Goal: Transaction & Acquisition: Purchase product/service

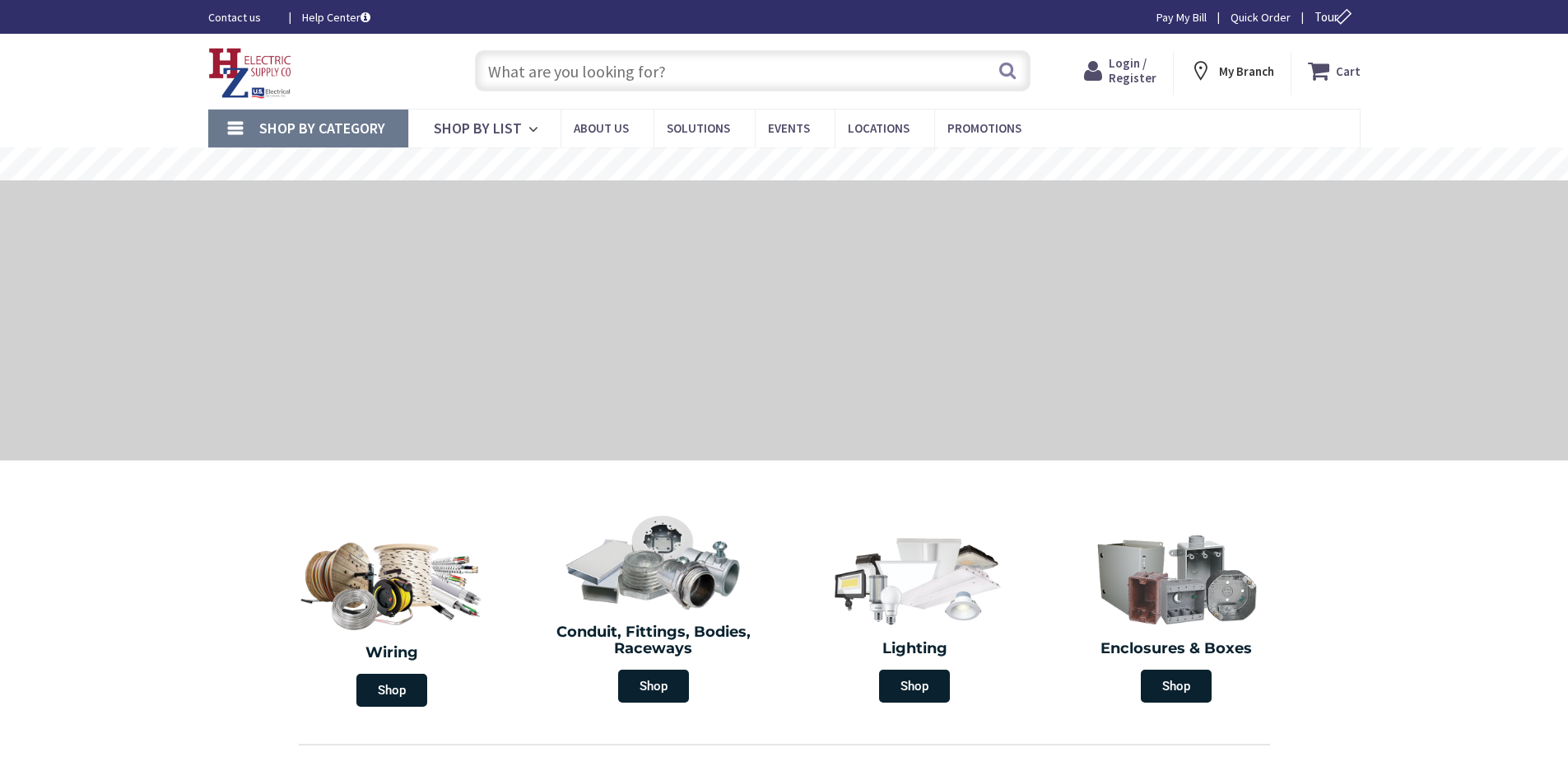
click at [485, 72] on input "text" at bounding box center [753, 71] width 556 height 41
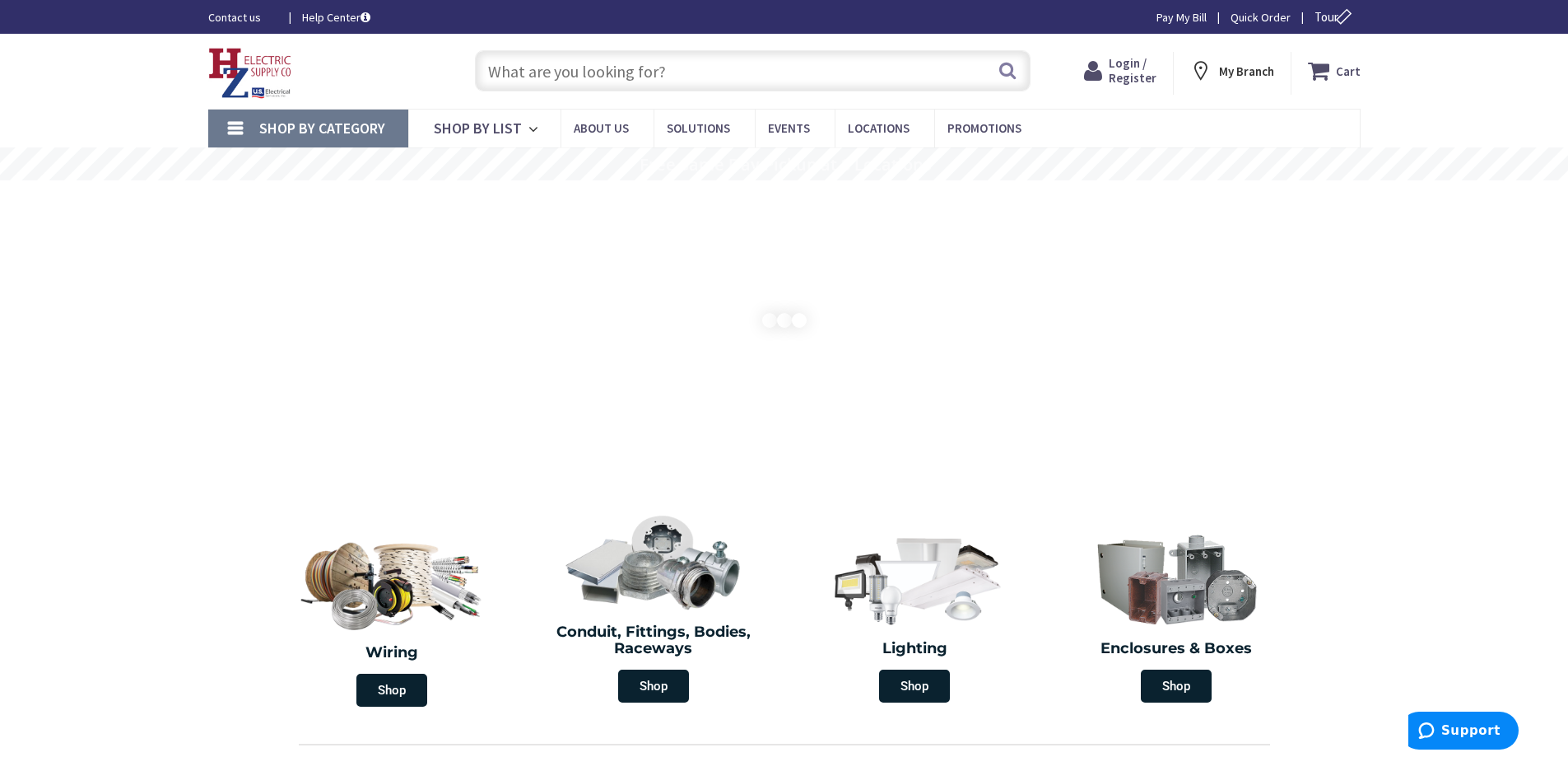
click at [687, 75] on input "text" at bounding box center [753, 71] width 556 height 41
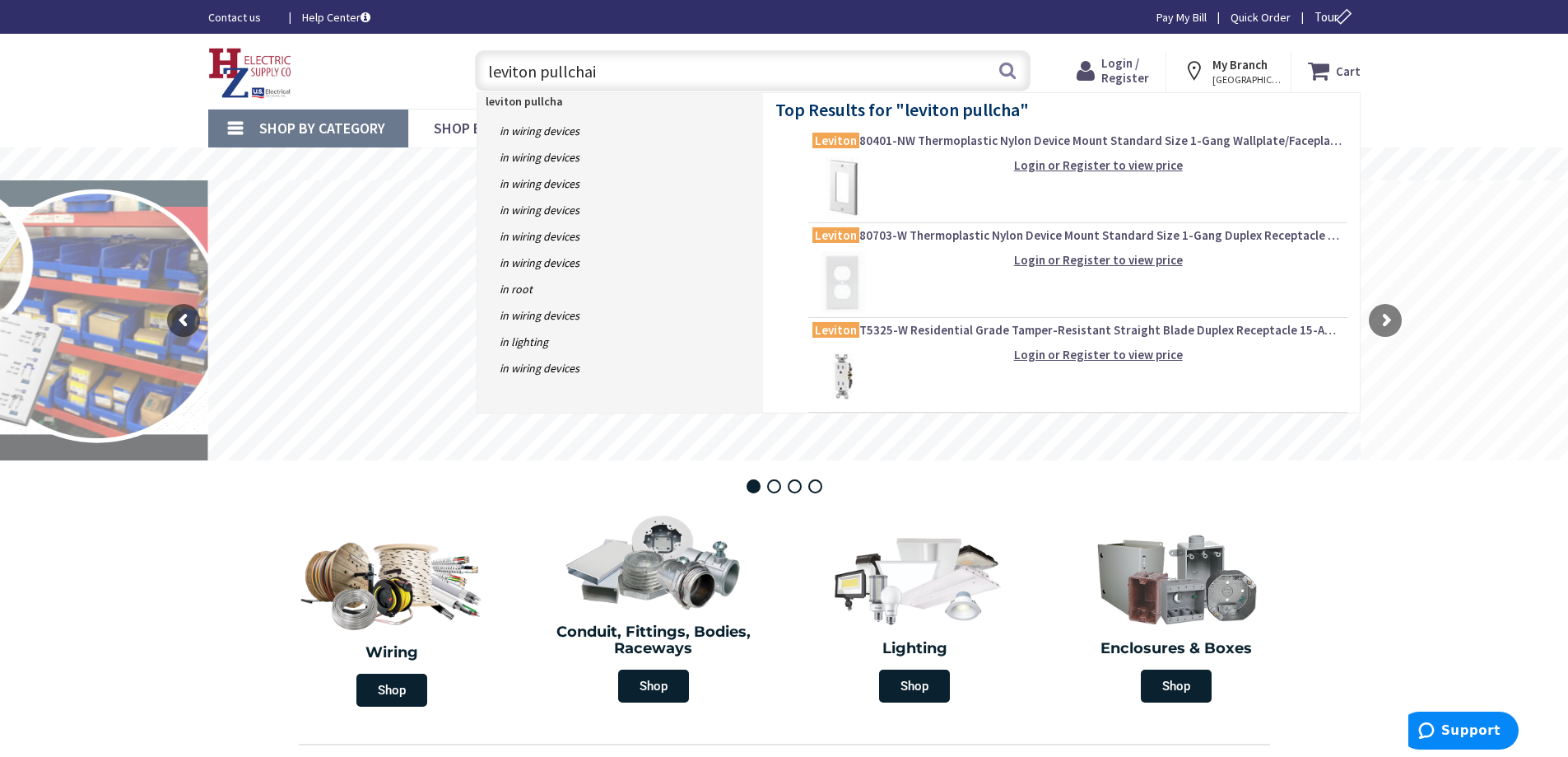
type input "leviton pullchain"
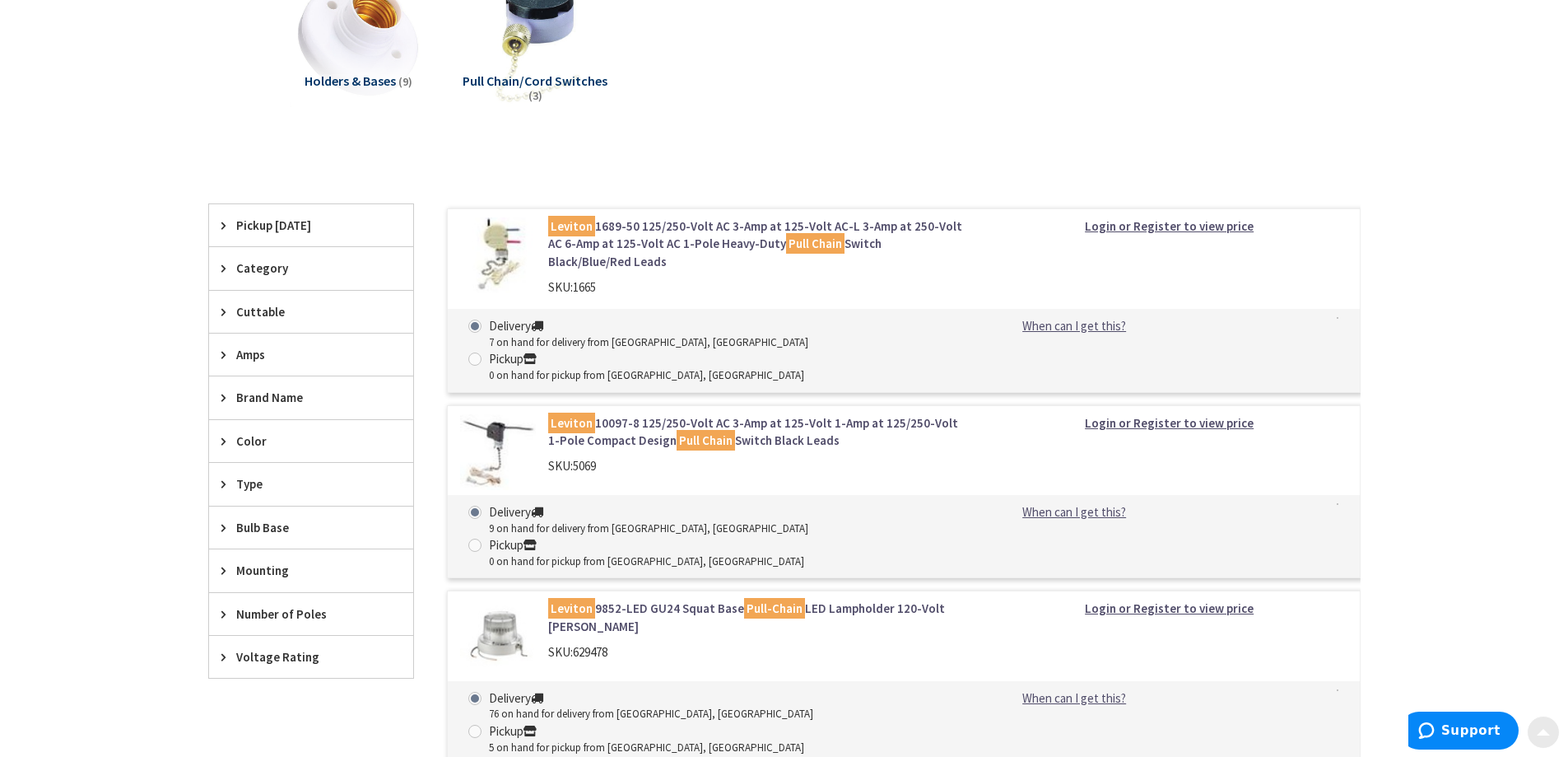
scroll to position [494, 0]
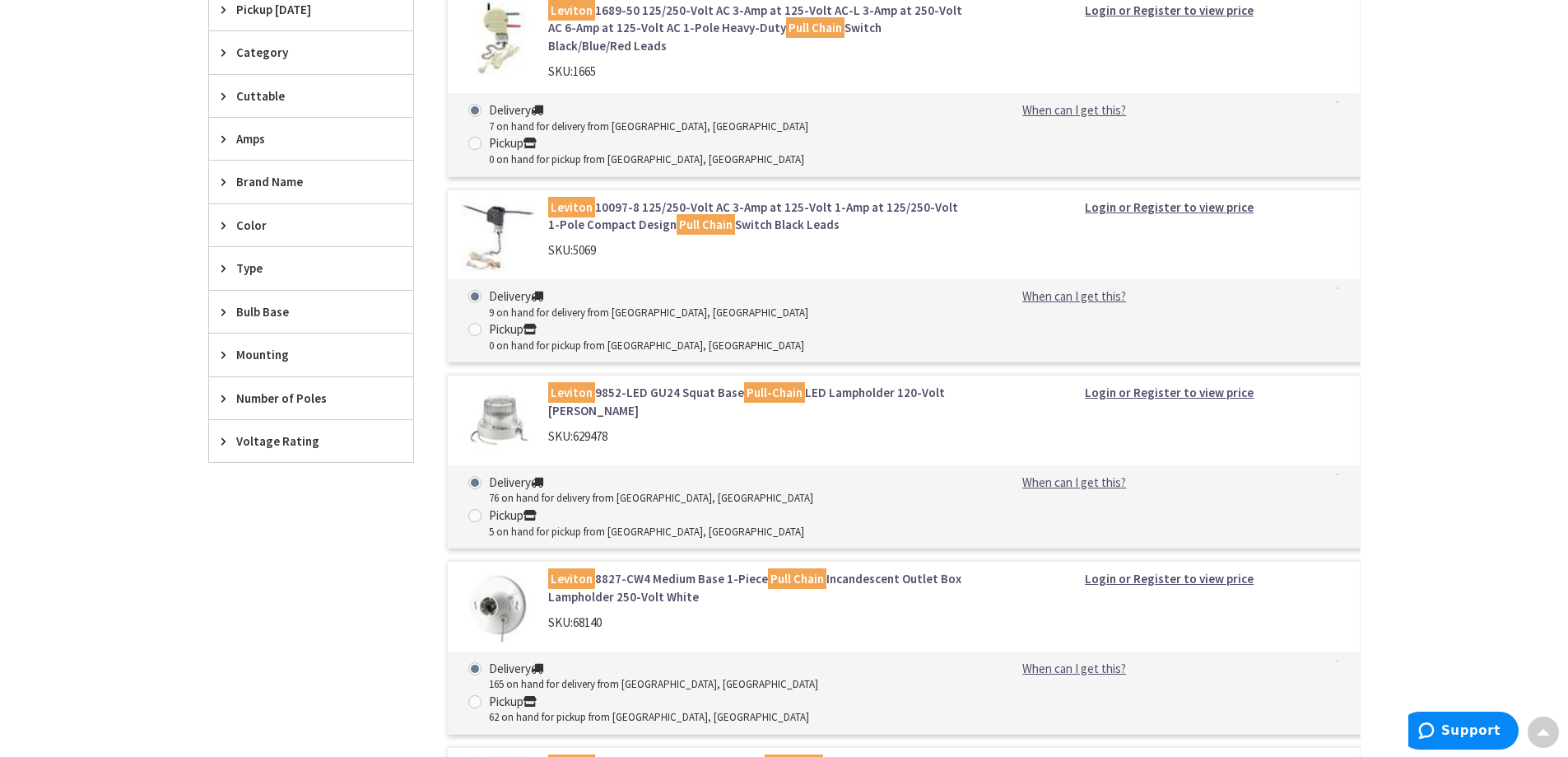
click at [607, 384] on link "Leviton 9852-LED GU24 Squat Base Pull-Chain LED Lampholder 120-Volt AC White" at bounding box center [758, 401] width 419 height 35
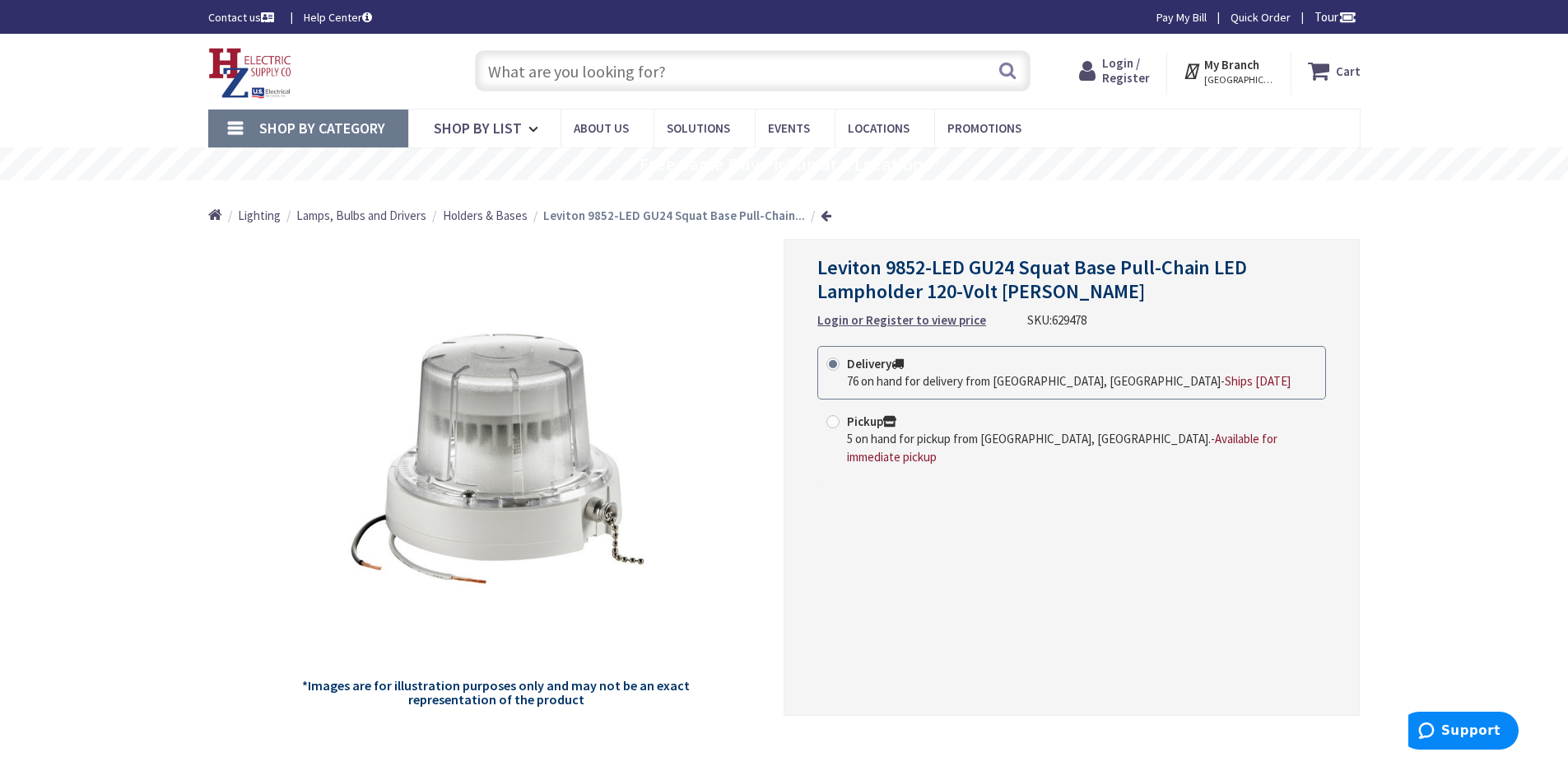
click at [1110, 69] on span "Login / Register" at bounding box center [1125, 70] width 47 height 31
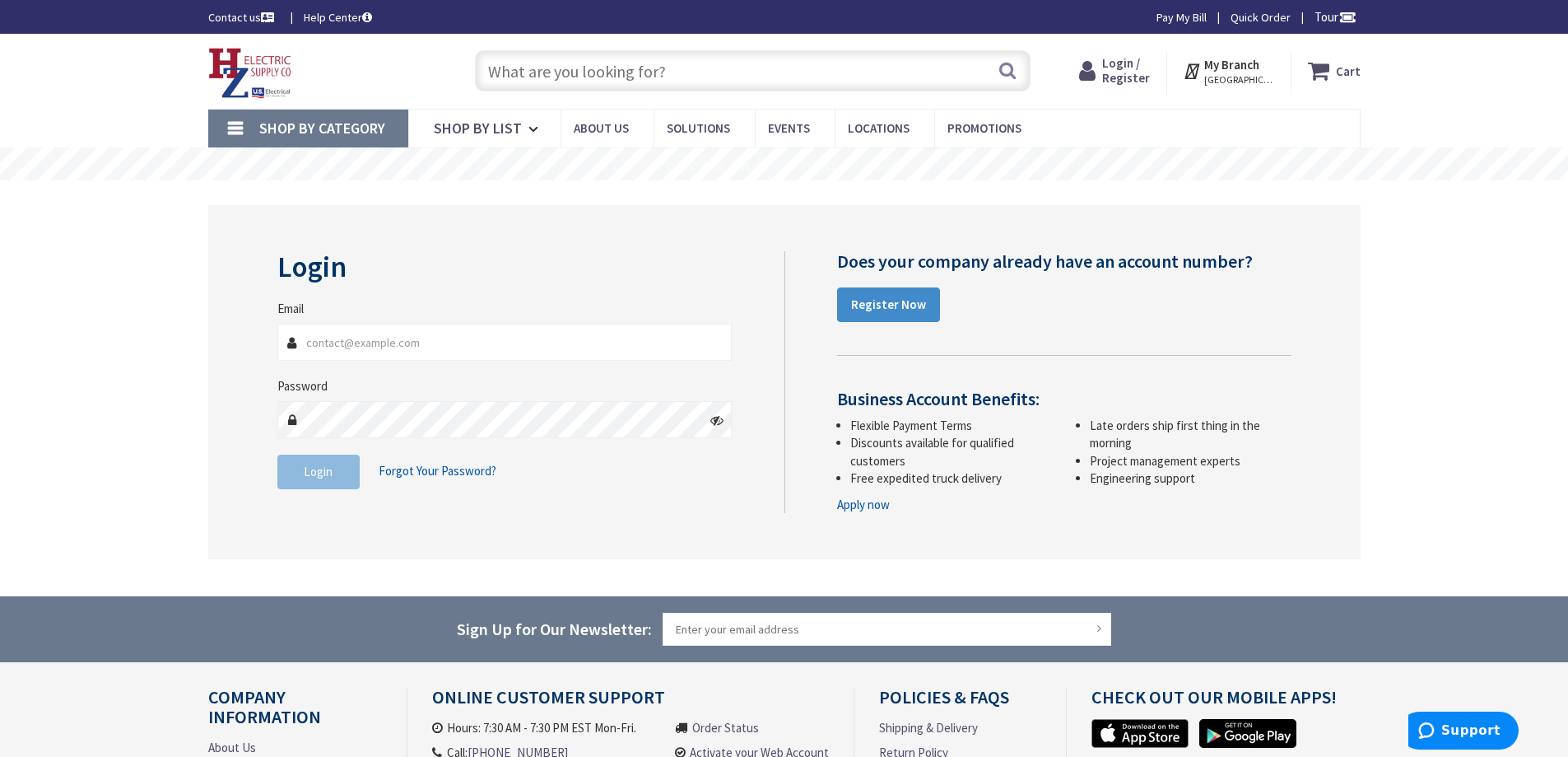
type input "bob@marneyelectric.com"
click at [319, 467] on span "Login" at bounding box center [317, 471] width 29 height 16
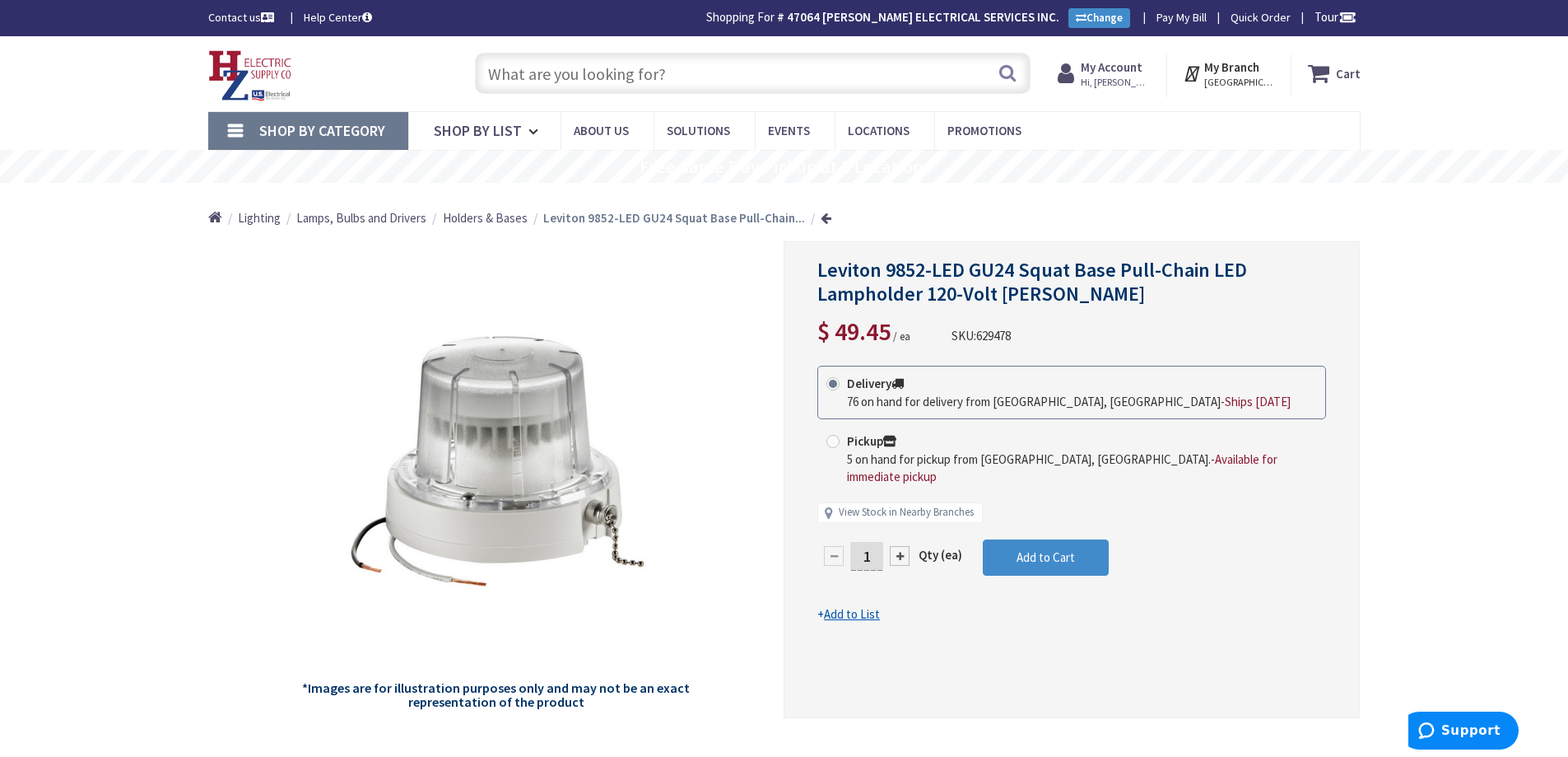
click at [700, 71] on input "text" at bounding box center [753, 73] width 556 height 41
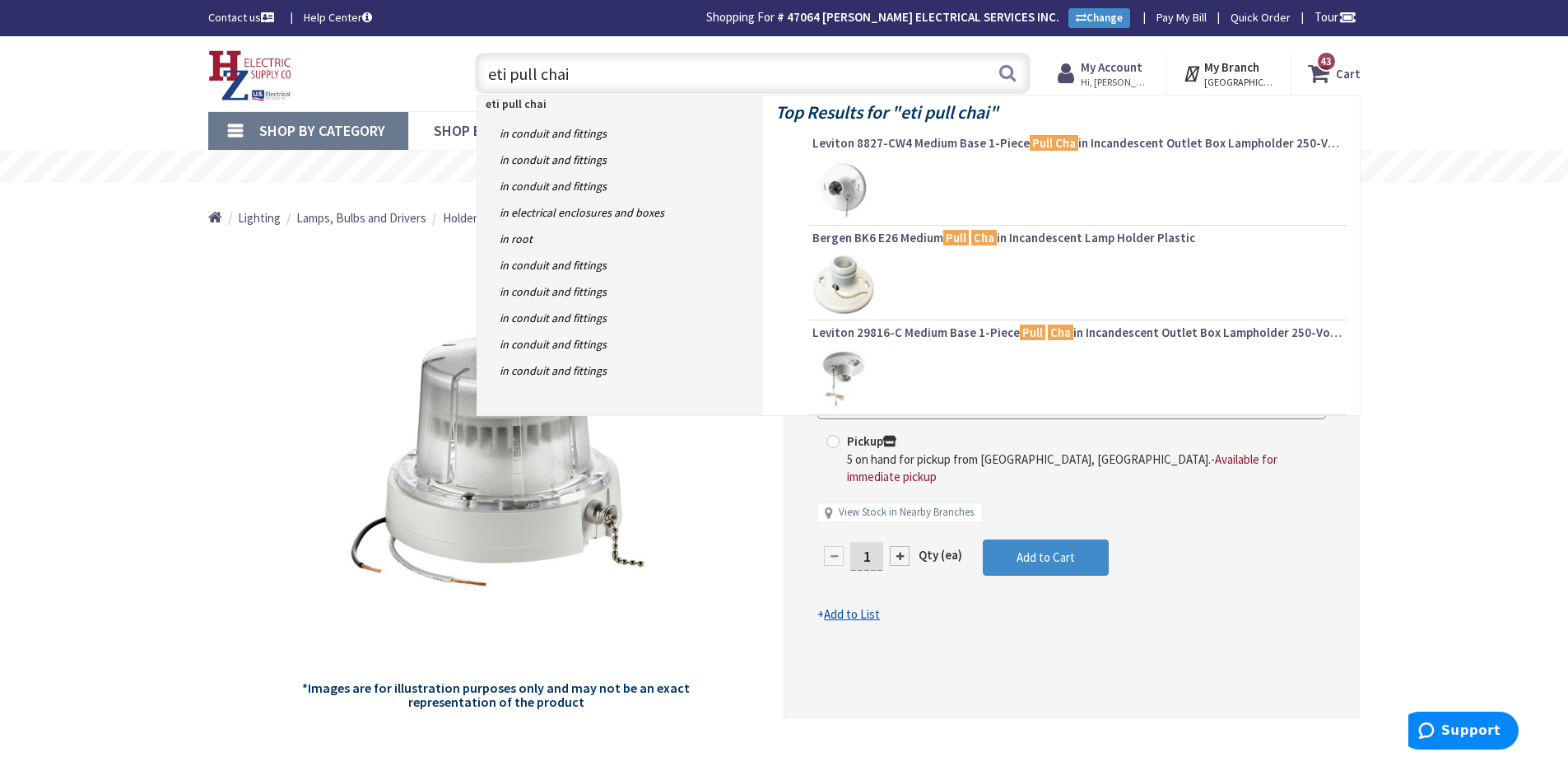
type input "eti pull chain"
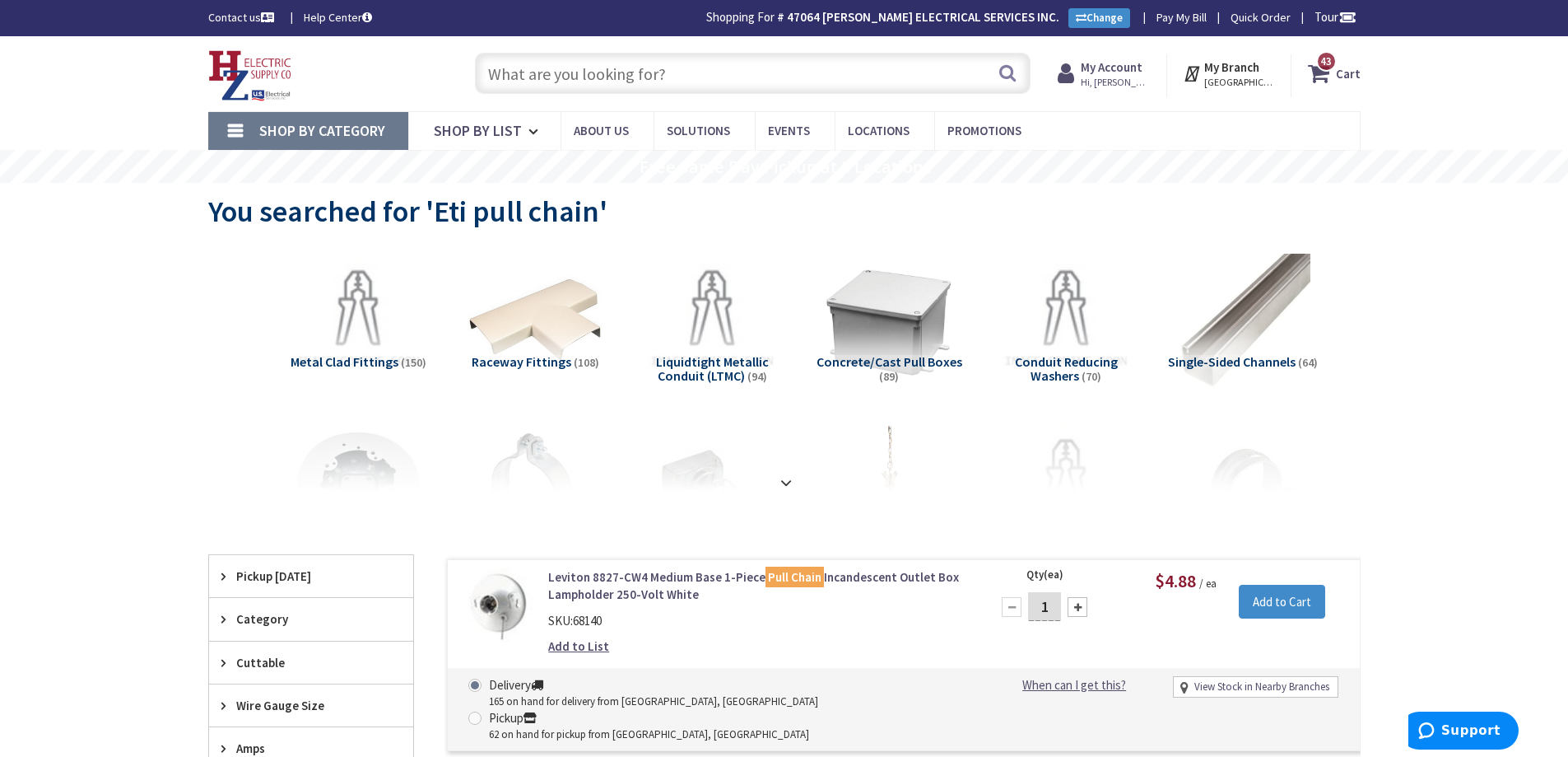
click at [791, 58] on input "text" at bounding box center [753, 73] width 556 height 41
click at [779, 72] on input "text" at bounding box center [753, 73] width 556 height 41
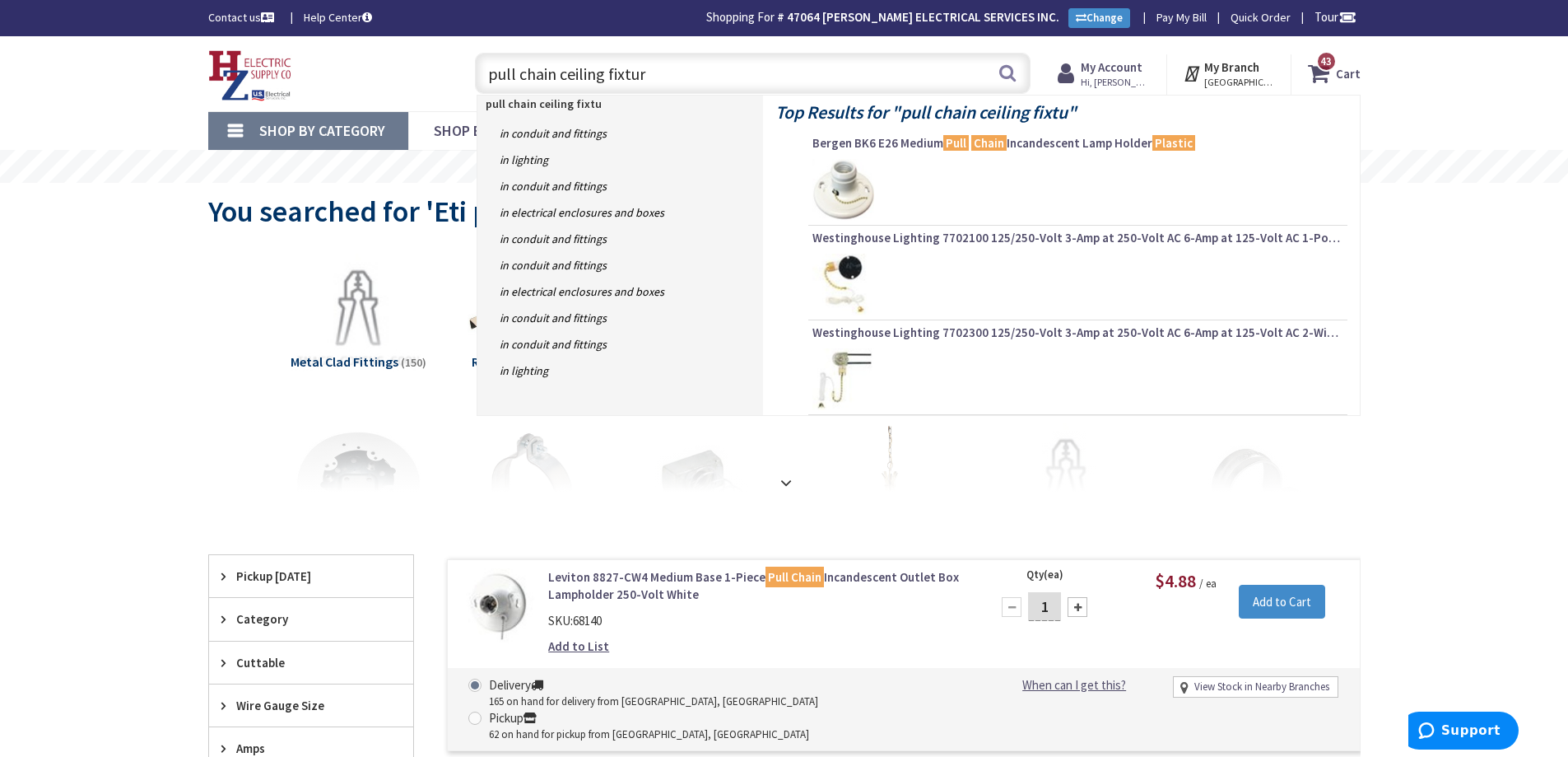
type input "pull chain ceiling fixture"
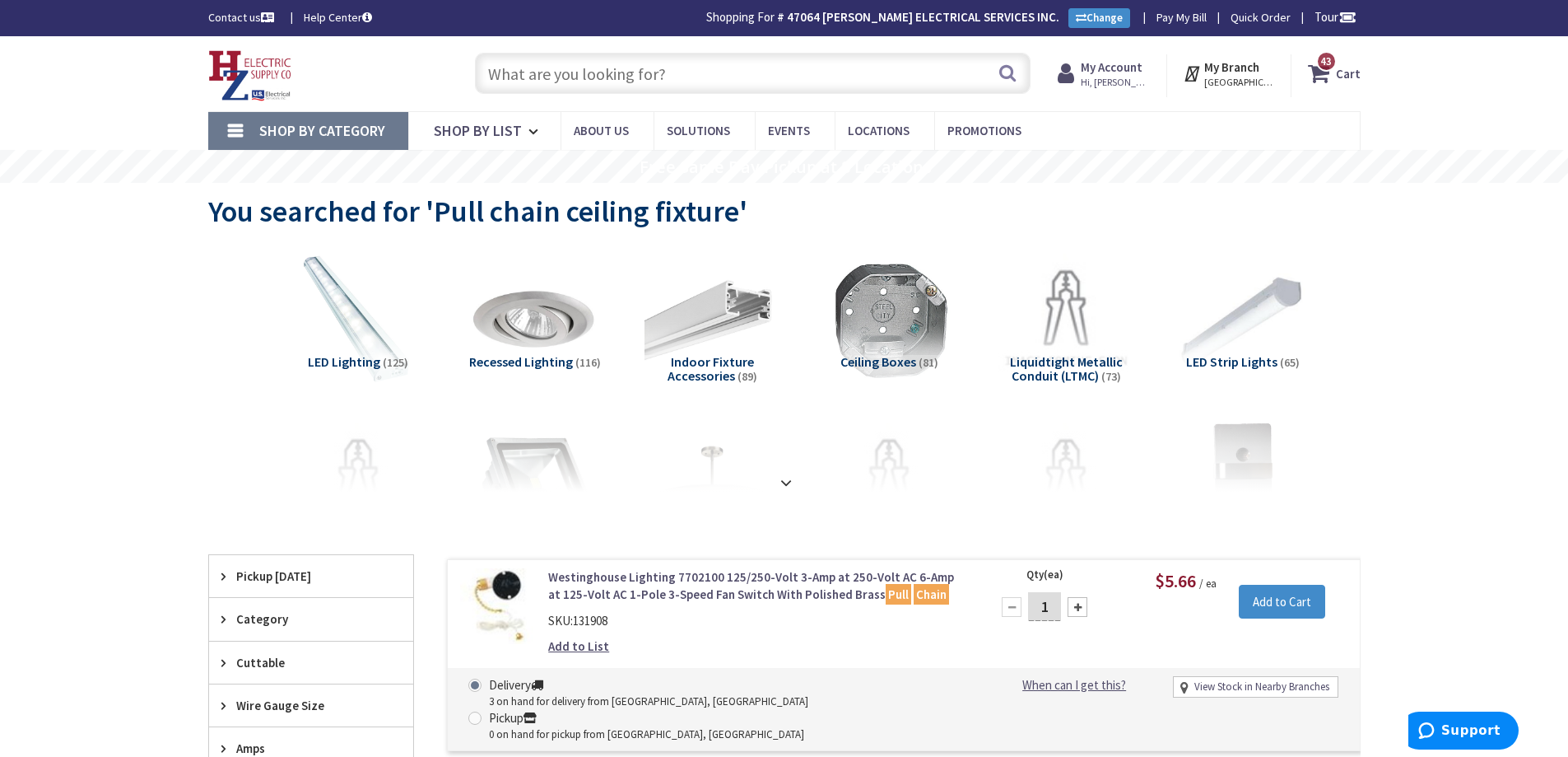
click at [725, 72] on input "text" at bounding box center [753, 73] width 556 height 41
click at [719, 70] on input "text" at bounding box center [753, 73] width 556 height 41
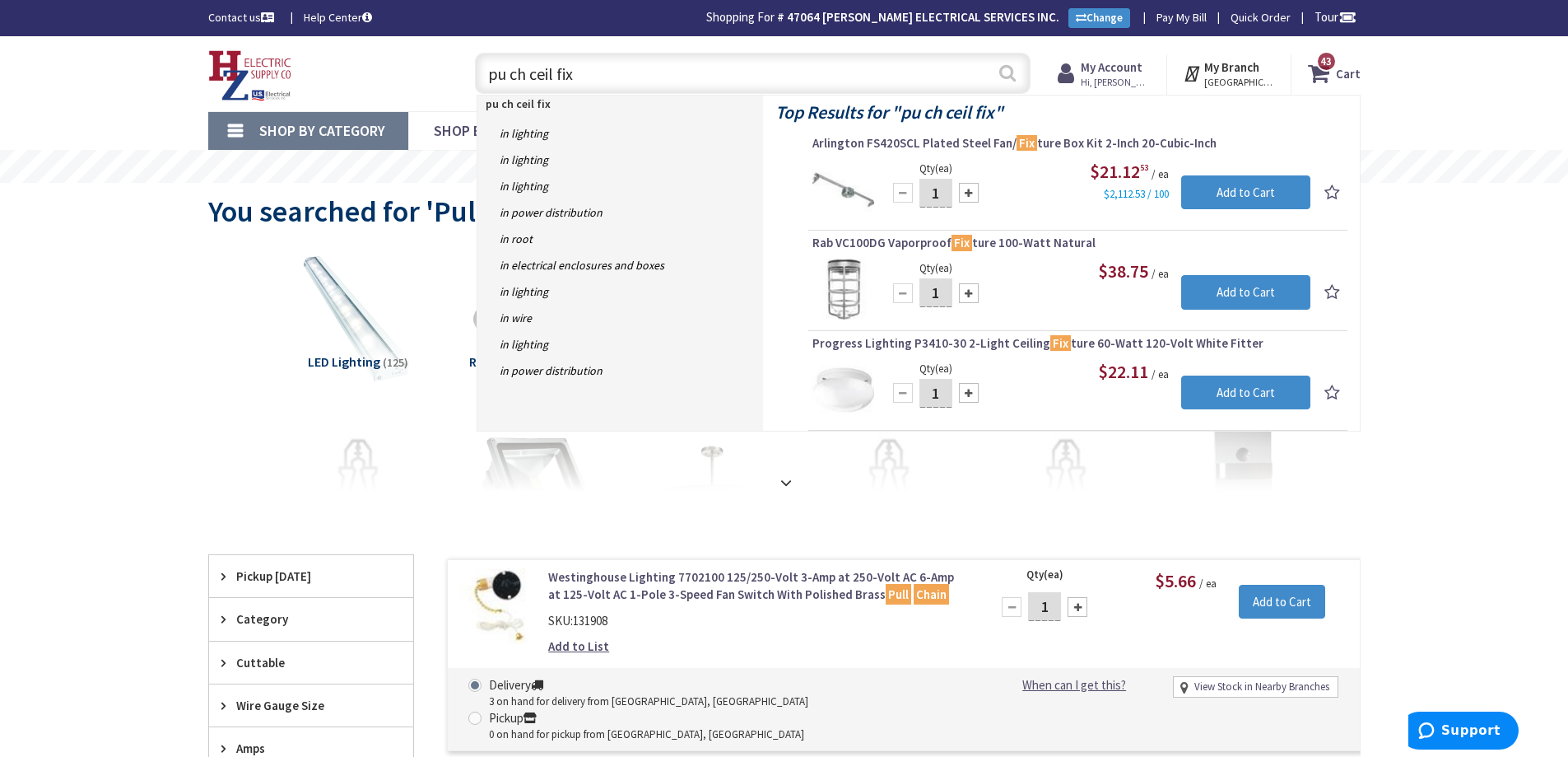
type input "pu ch ceil fix"
click at [1013, 79] on button "Search" at bounding box center [1007, 73] width 21 height 37
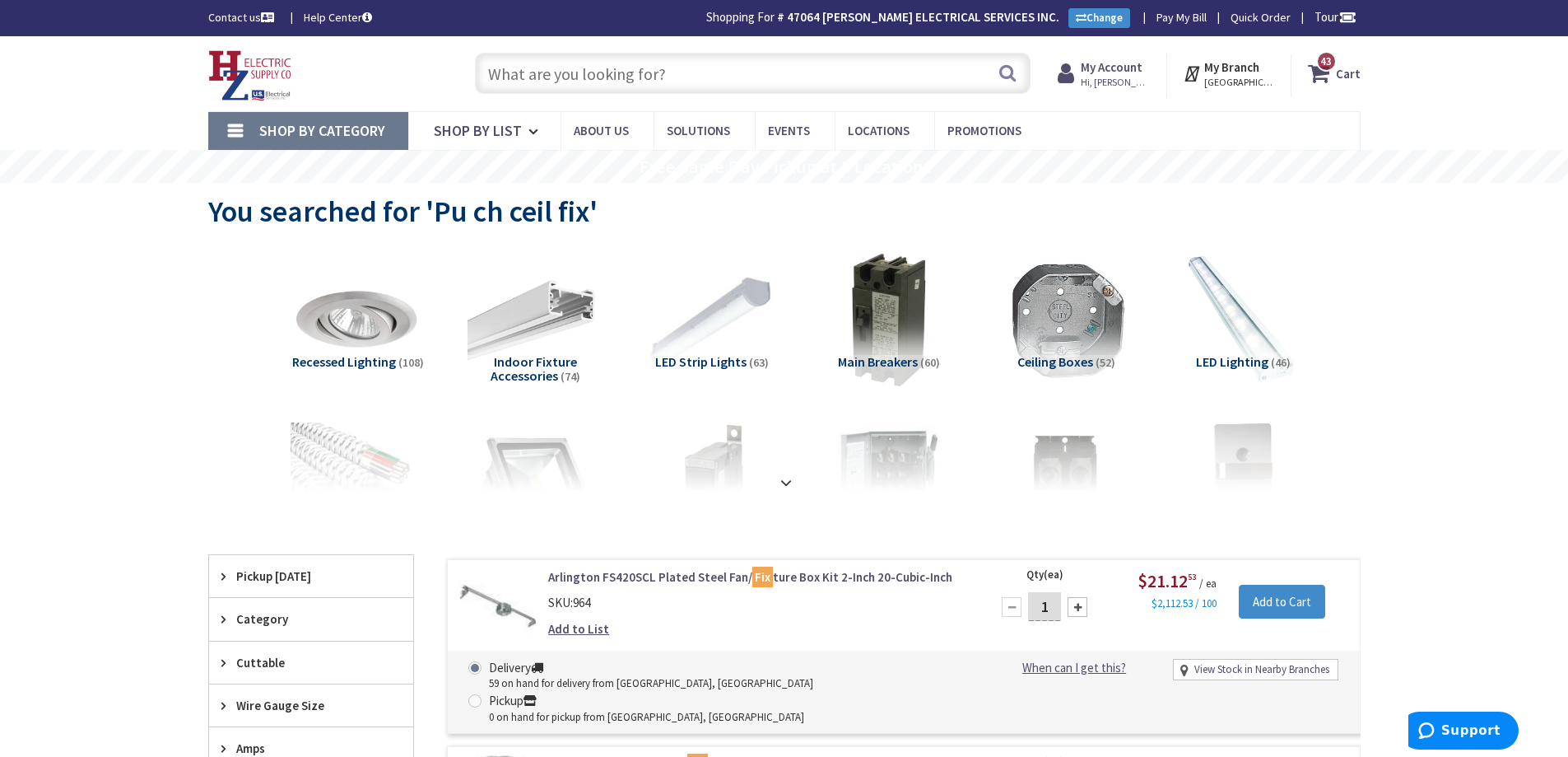
click at [532, 69] on input "text" at bounding box center [753, 73] width 556 height 41
paste input "″ Spin Light with Pull Chain"
type input "″ Spin Light with Pull Chain"
drag, startPoint x: 1009, startPoint y: 78, endPoint x: 1017, endPoint y: 91, distance: 15.3
click at [1012, 83] on button "Search" at bounding box center [1007, 73] width 21 height 37
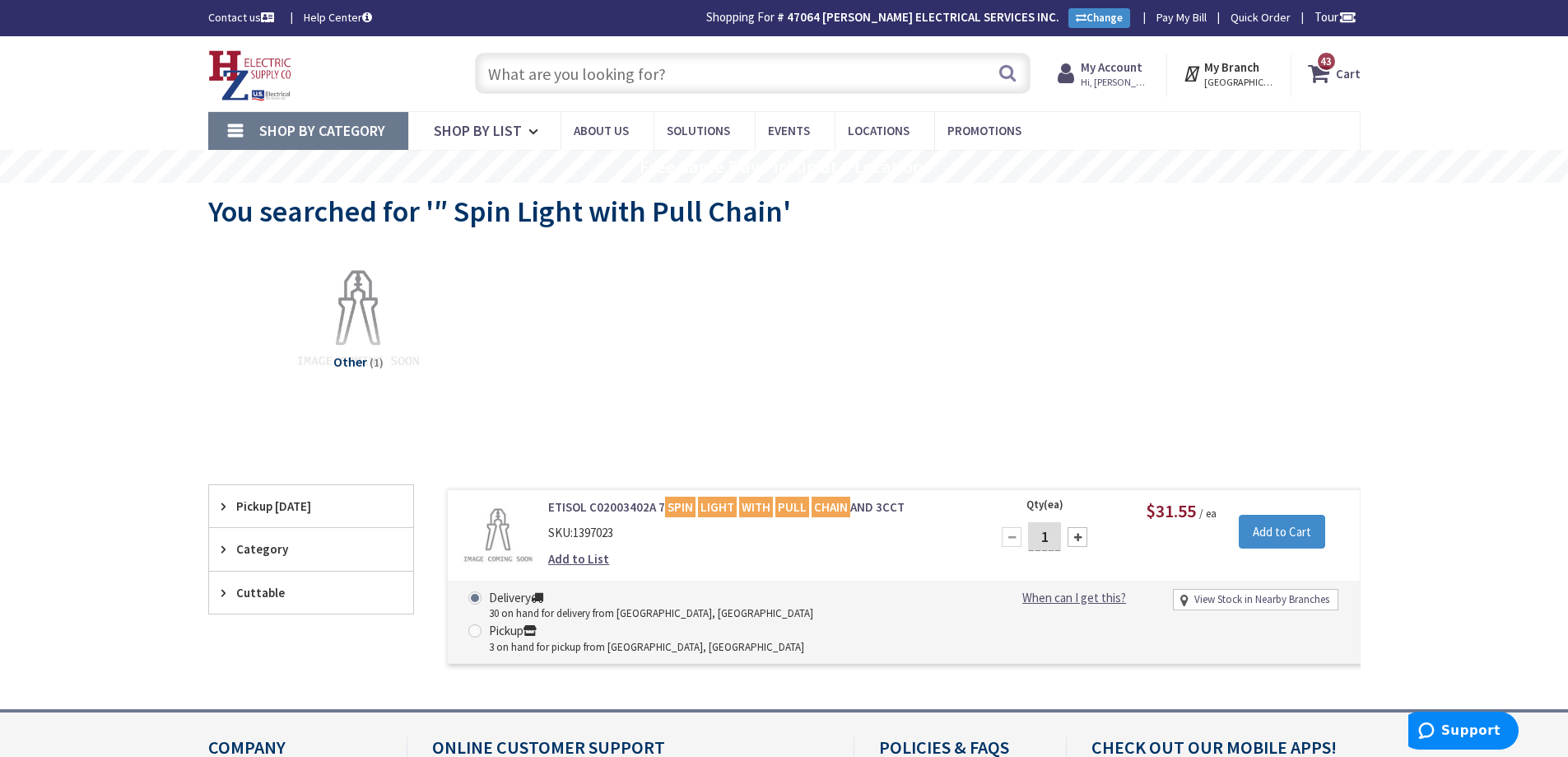
click at [900, 82] on input "text" at bounding box center [753, 73] width 556 height 41
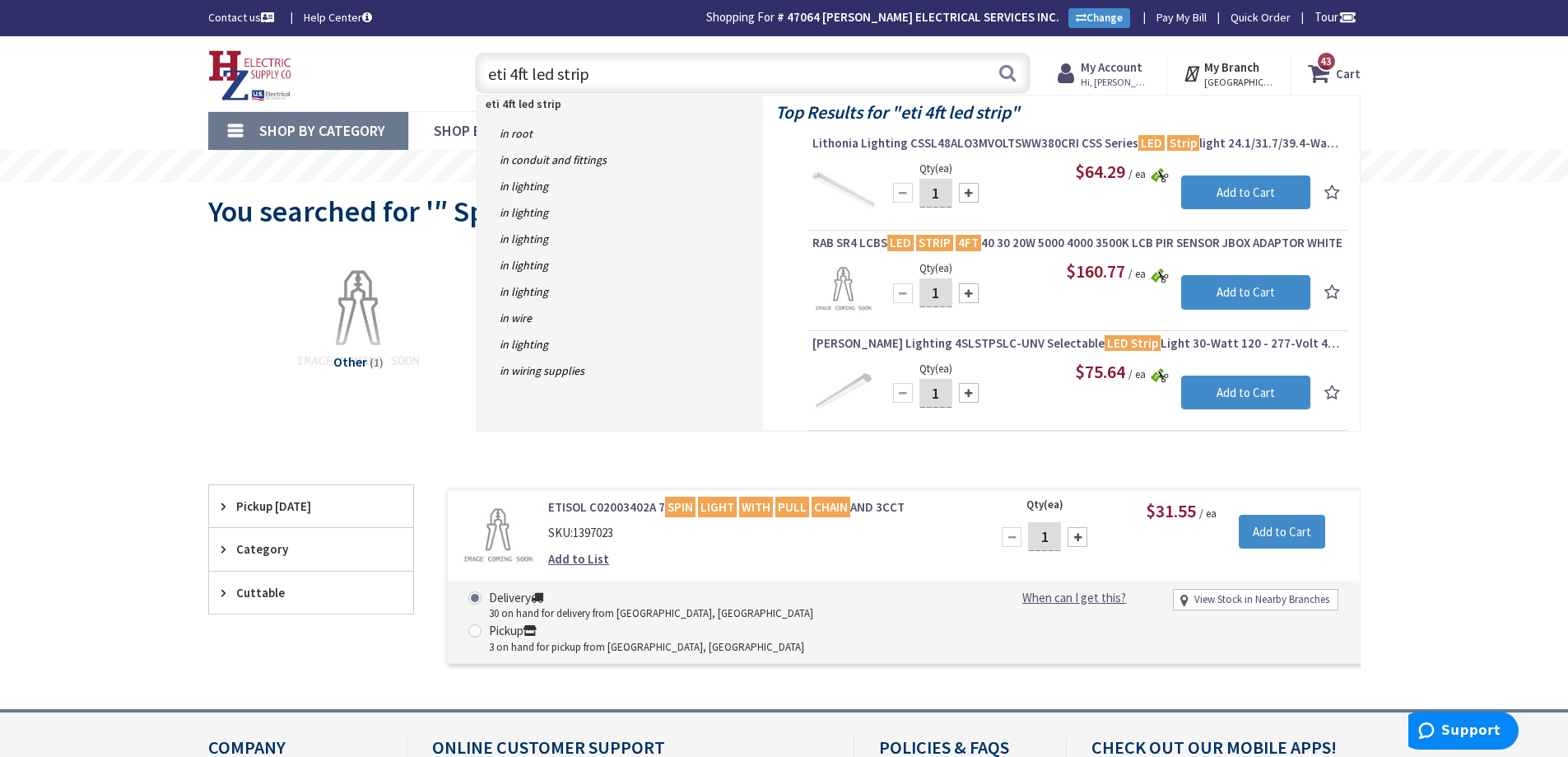
type input "eti 4ft led strip"
click at [1123, 172] on span "$64.29" at bounding box center [1100, 171] width 50 height 23
click at [504, 75] on input "eti 4ft led strip" at bounding box center [753, 73] width 556 height 41
click at [507, 76] on input "eti 4ft led strip" at bounding box center [753, 73] width 556 height 41
click at [582, 72] on input "eti 4ft led strip" at bounding box center [753, 73] width 556 height 41
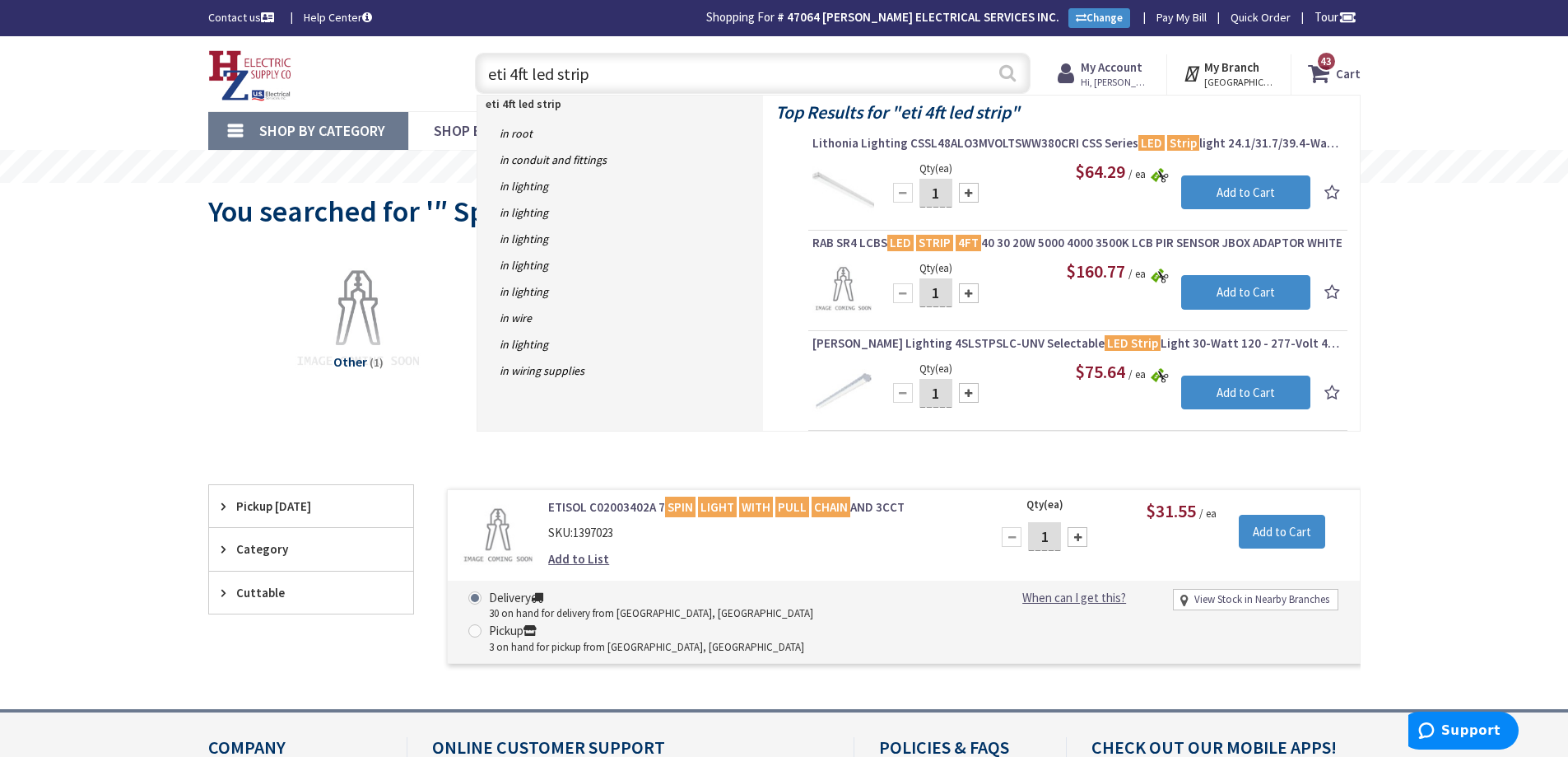
click at [1005, 70] on button "Search" at bounding box center [1007, 73] width 21 height 37
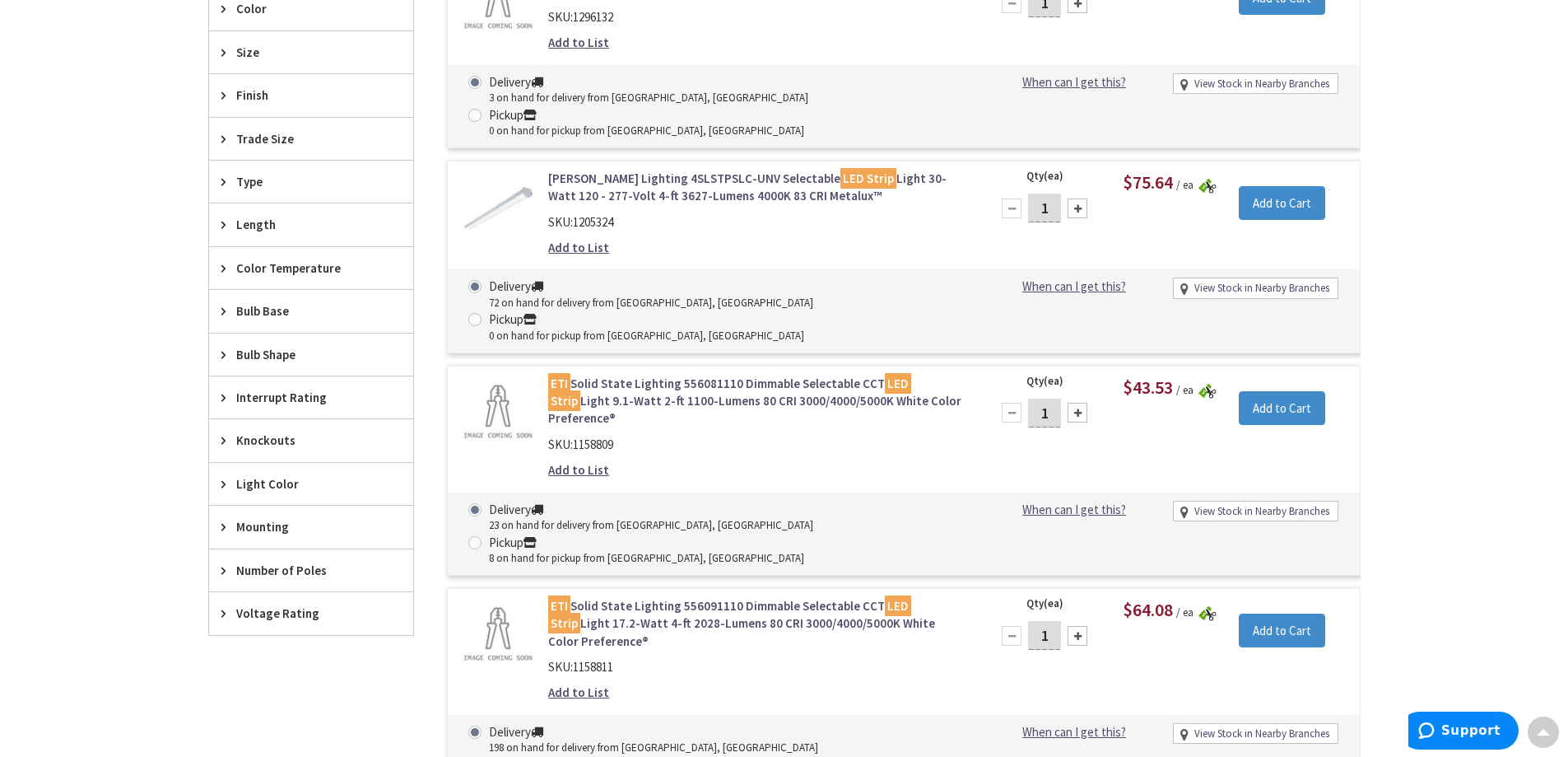
scroll to position [826, 0]
click at [1421, 167] on div "Skip to Content Toggle Nav Search 43 43 43 items Cart 43" at bounding box center [784, 724] width 1568 height 3027
